Goal: Transaction & Acquisition: Purchase product/service

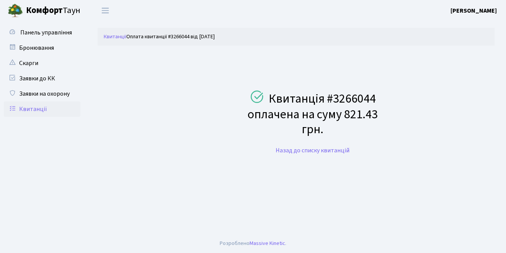
click at [40, 107] on link "Квитанції" at bounding box center [42, 108] width 77 height 15
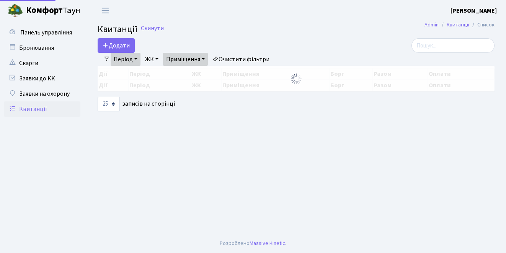
select select "25"
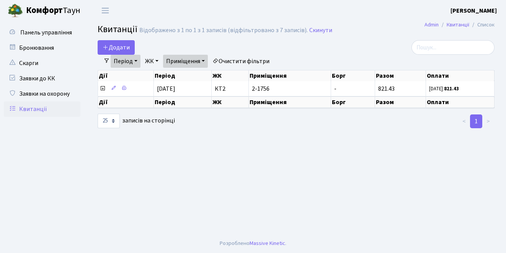
click at [206, 60] on link "Приміщення" at bounding box center [185, 61] width 45 height 13
click at [137, 61] on link "Період" at bounding box center [126, 61] width 30 height 13
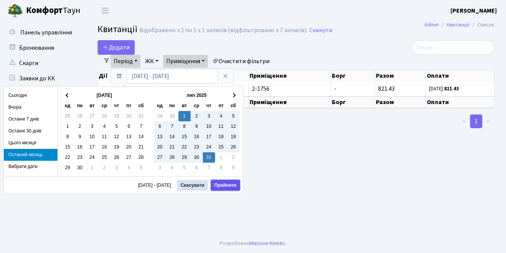
click at [228, 184] on button "Прийняти" at bounding box center [225, 185] width 29 height 11
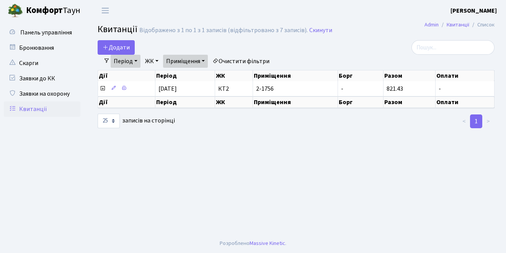
click at [137, 59] on link "Період" at bounding box center [126, 61] width 30 height 13
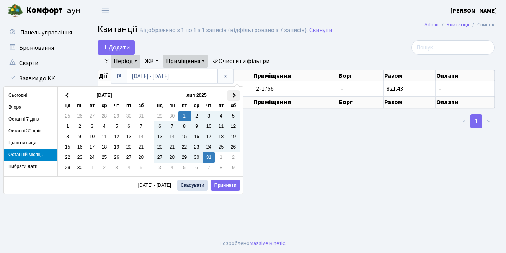
click at [235, 98] on th at bounding box center [233, 95] width 12 height 10
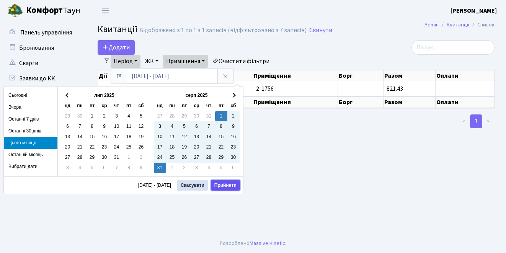
click at [223, 186] on button "Прийняти" at bounding box center [225, 185] width 29 height 11
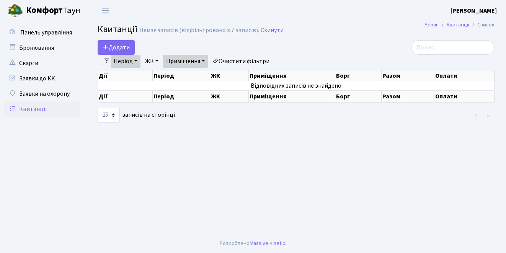
click at [137, 60] on link "Період" at bounding box center [126, 61] width 30 height 13
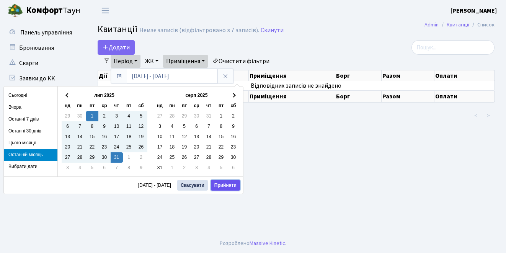
click at [226, 186] on button "Прийняти" at bounding box center [225, 185] width 29 height 11
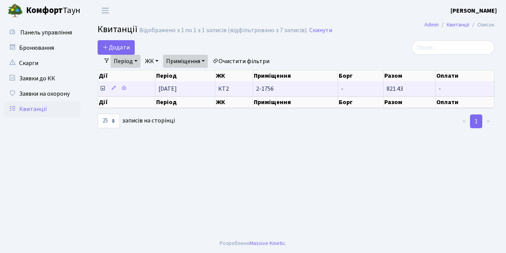
click at [101, 89] on icon at bounding box center [102, 88] width 6 height 6
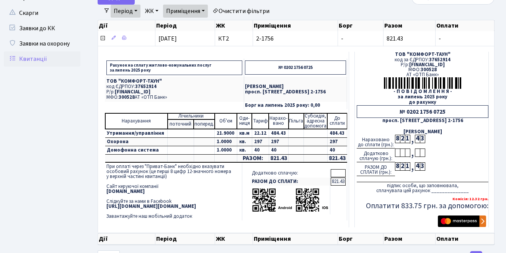
scroll to position [82, 0]
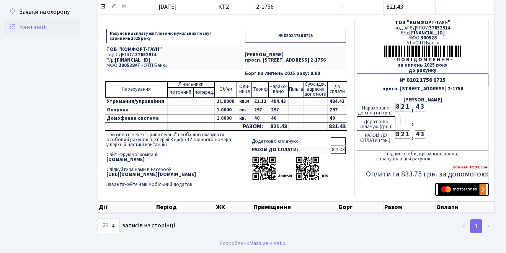
click at [461, 191] on img "submit" at bounding box center [462, 189] width 48 height 11
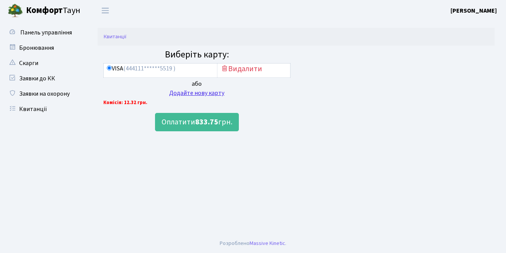
click at [190, 93] on div "Додайте нову карту" at bounding box center [196, 92] width 187 height 9
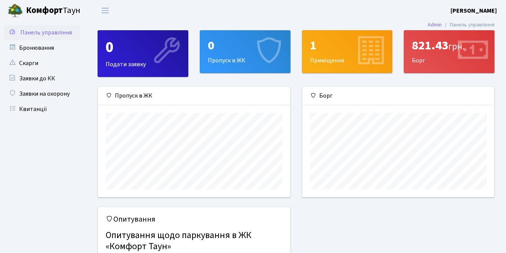
scroll to position [111, 192]
click at [39, 108] on link "Квитанції" at bounding box center [42, 108] width 77 height 15
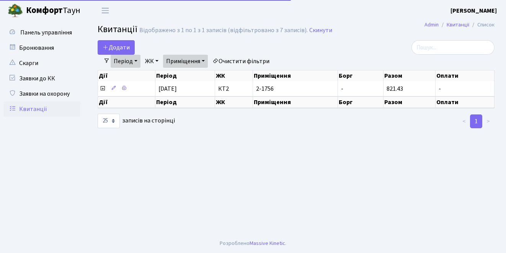
select select "25"
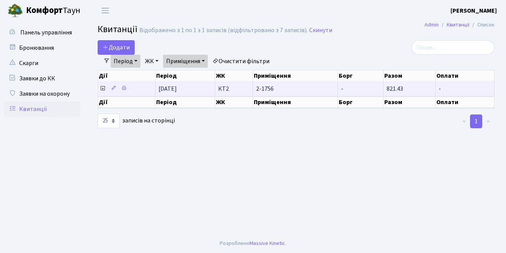
click at [103, 88] on icon at bounding box center [102, 88] width 6 height 6
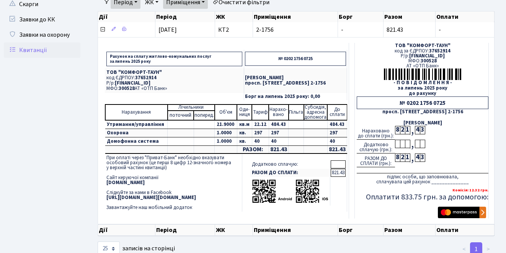
scroll to position [82, 0]
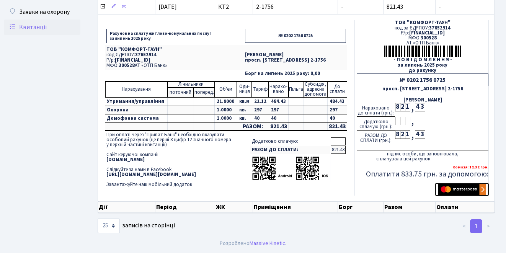
click at [460, 190] on img "submit" at bounding box center [462, 189] width 48 height 11
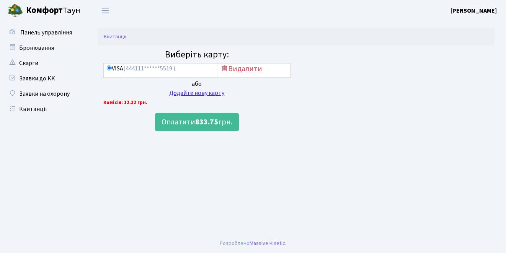
click at [190, 95] on div "Додайте нову карту" at bounding box center [196, 92] width 187 height 9
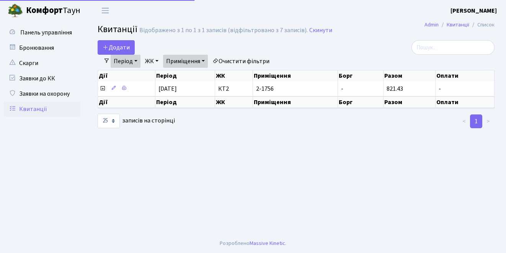
select select "25"
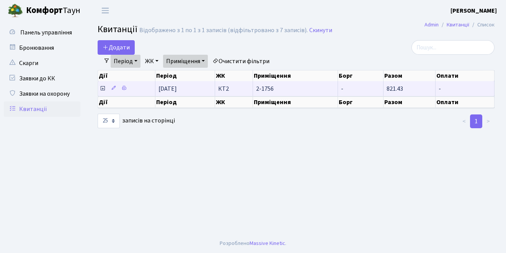
click at [104, 89] on icon at bounding box center [102, 88] width 6 height 6
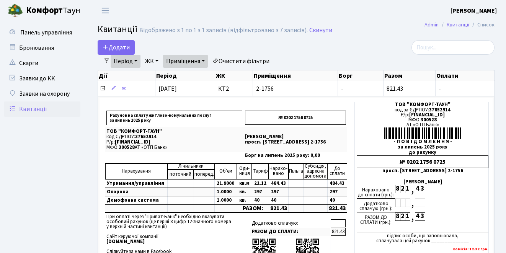
click at [472, 10] on b "[PERSON_NAME]" at bounding box center [473, 11] width 46 height 8
click at [465, 23] on link "Мій обліковий запис" at bounding box center [458, 24] width 76 height 12
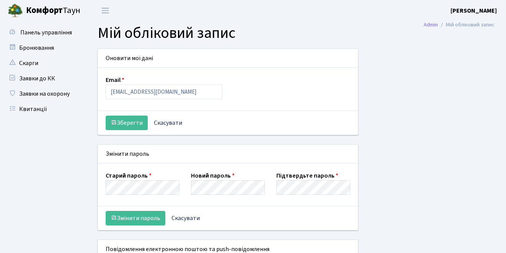
select select
